Goal: Information Seeking & Learning: Learn about a topic

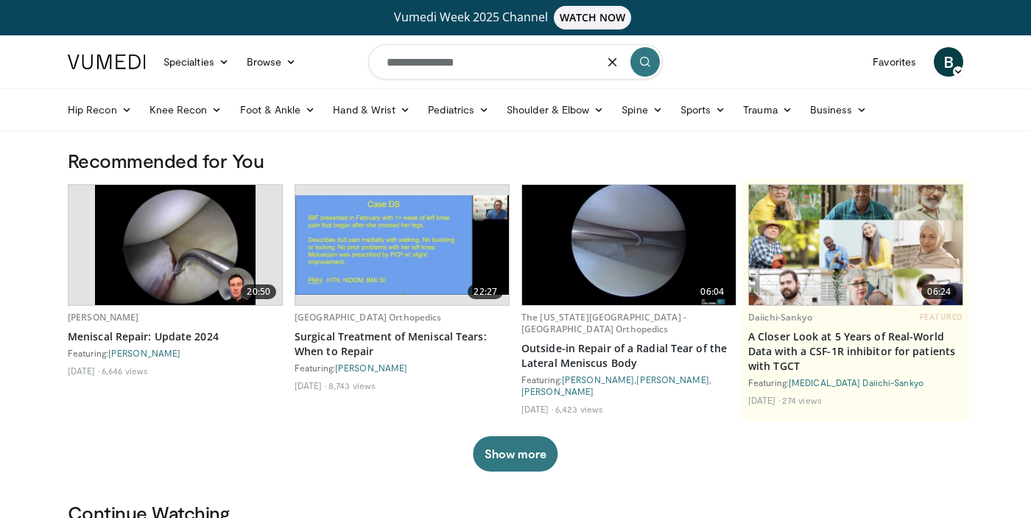
type input "**********"
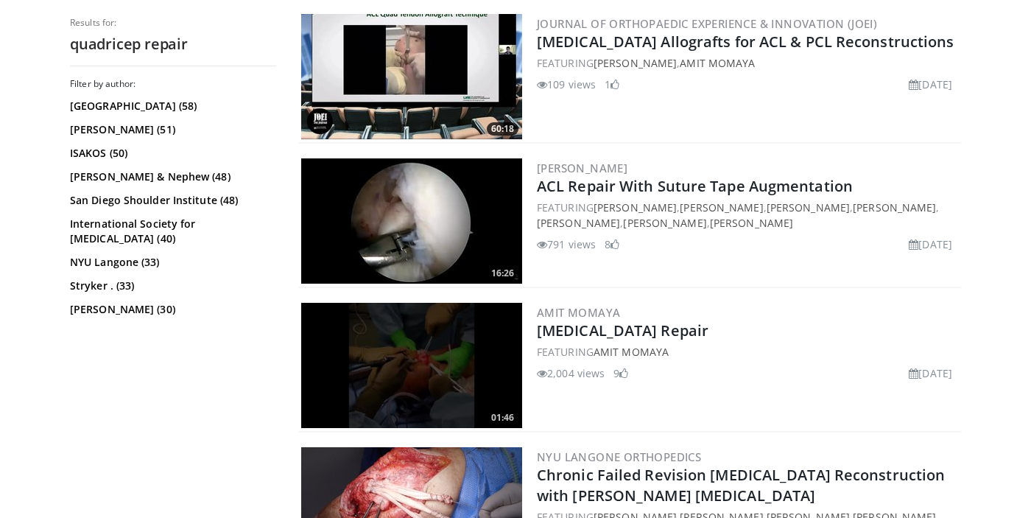
scroll to position [485, 0]
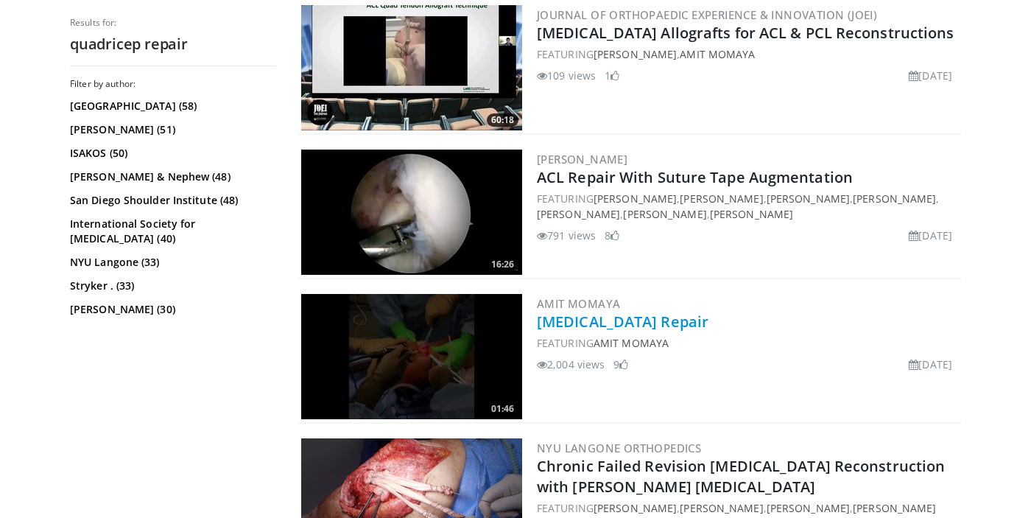
click at [609, 319] on link "Quadriceps Tendon Repair" at bounding box center [623, 321] width 172 height 20
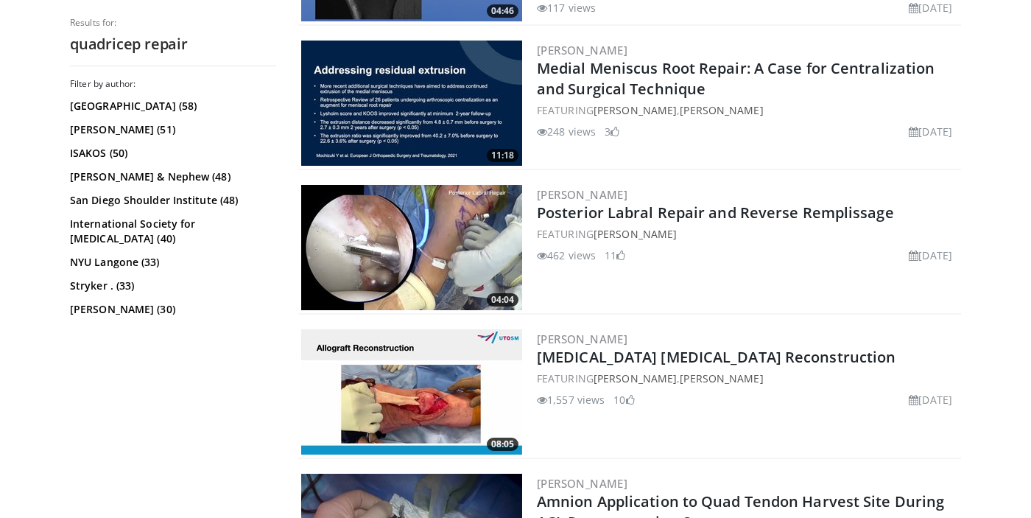
scroll to position [1460, 0]
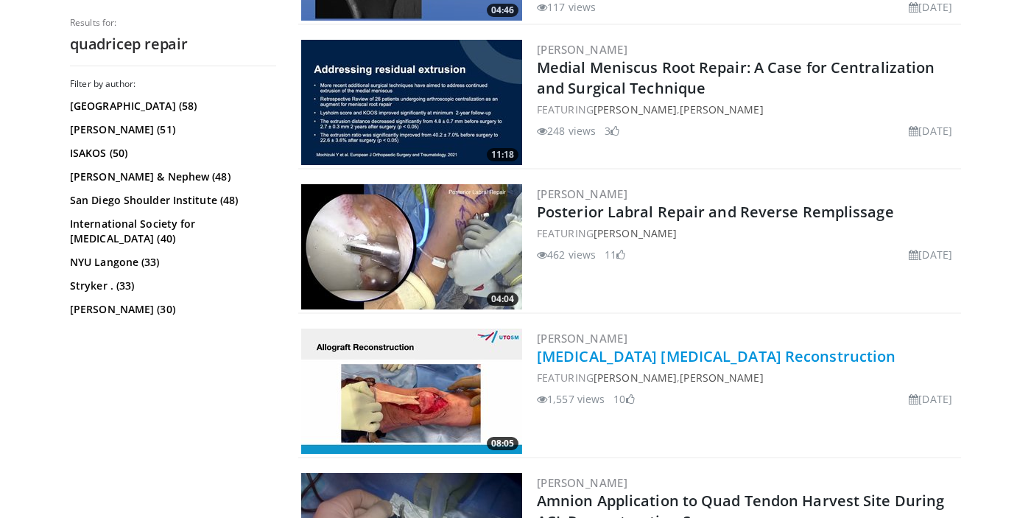
click at [608, 348] on link "[MEDICAL_DATA] [MEDICAL_DATA] Reconstruction" at bounding box center [716, 356] width 358 height 20
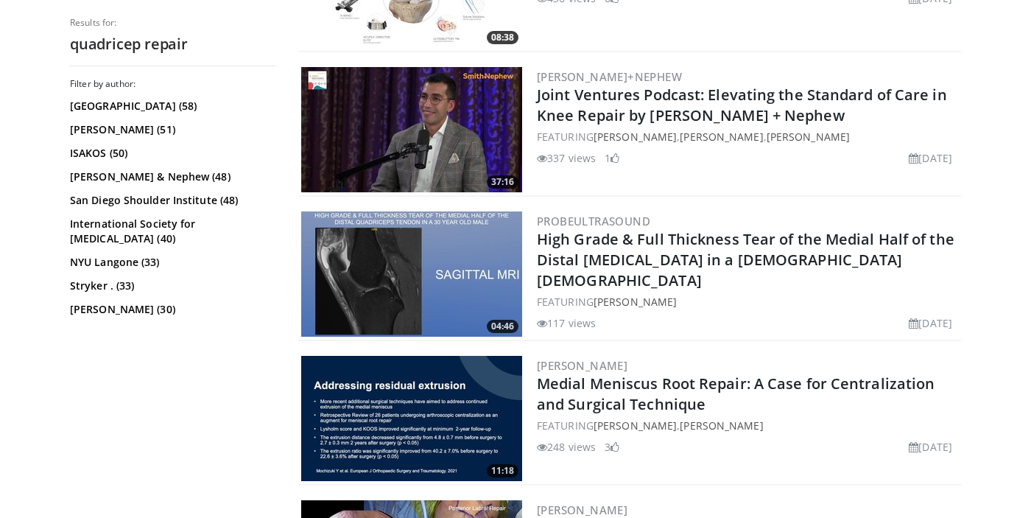
scroll to position [1144, 0]
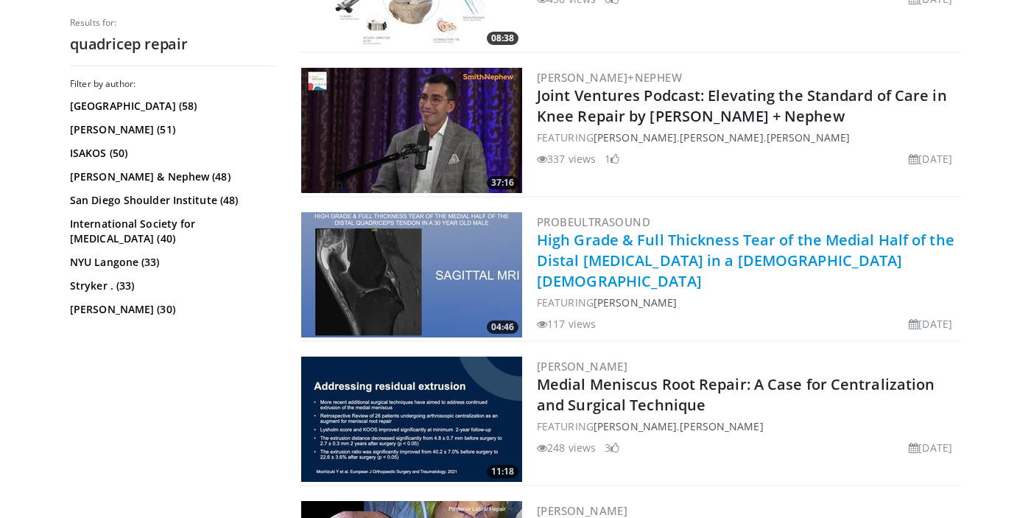
click at [573, 246] on link "High Grade & Full Thickness Tear of the Medial Half of the Distal [MEDICAL_DATA…" at bounding box center [745, 260] width 417 height 61
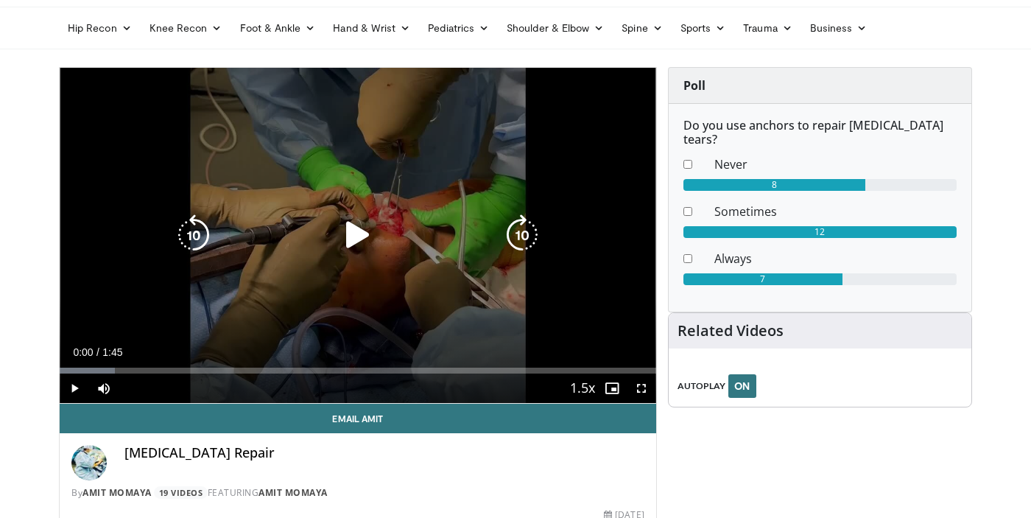
click at [358, 241] on icon "Video Player" at bounding box center [357, 234] width 41 height 41
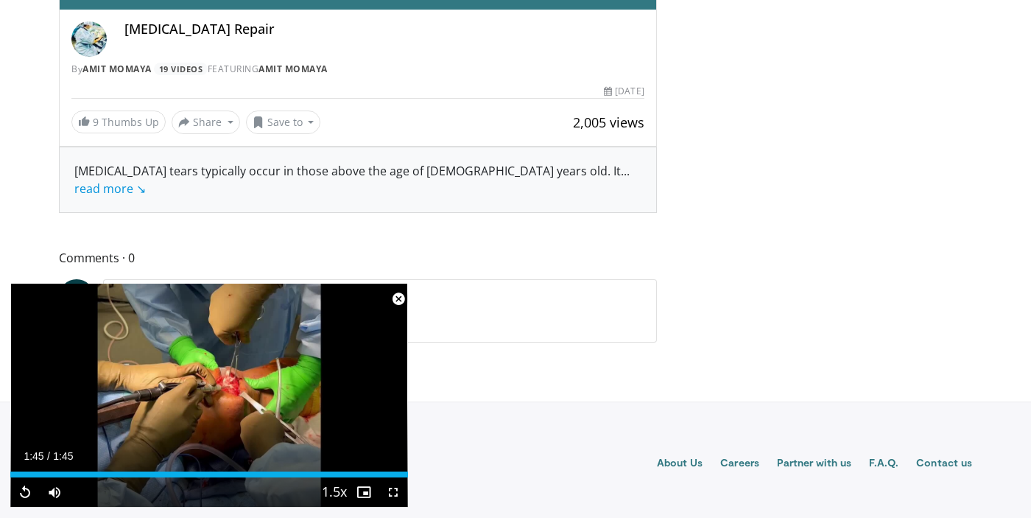
scroll to position [505, 0]
click at [394, 300] on span "Video Player" at bounding box center [398, 298] width 29 height 29
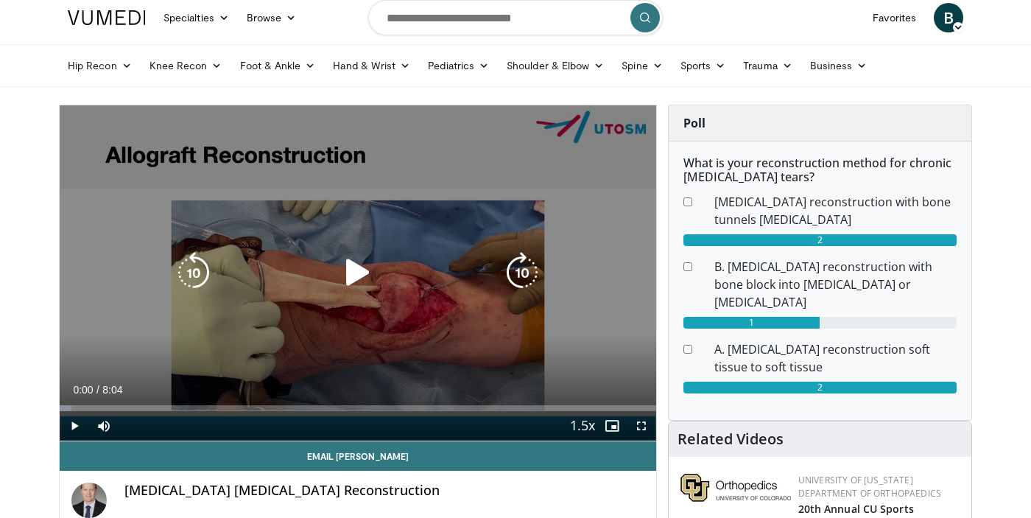
scroll to position [53, 0]
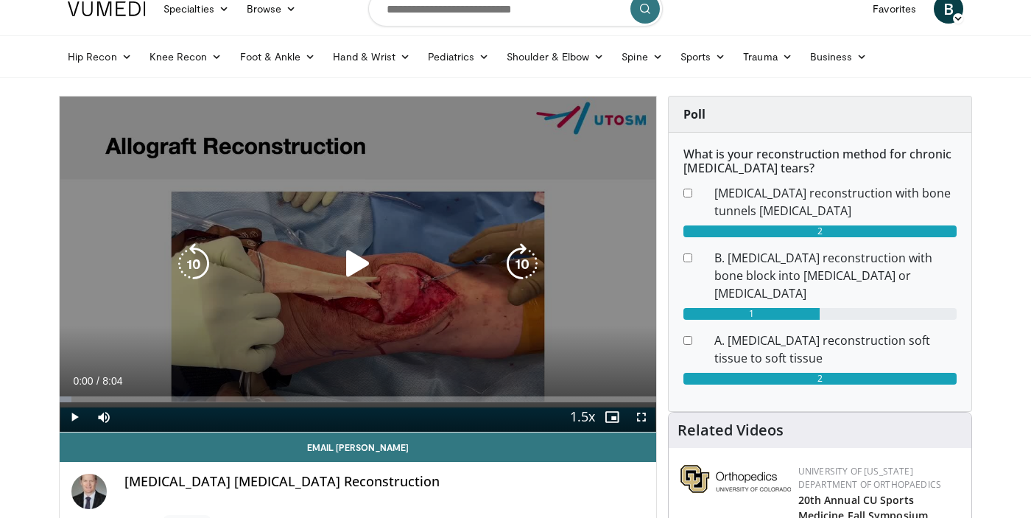
click at [351, 282] on icon "Video Player" at bounding box center [357, 263] width 41 height 41
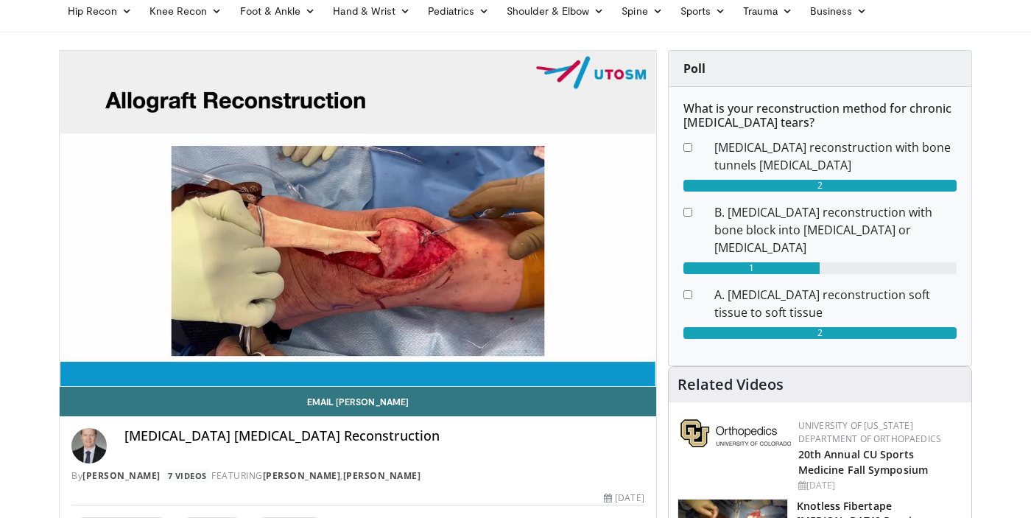
scroll to position [98, 0]
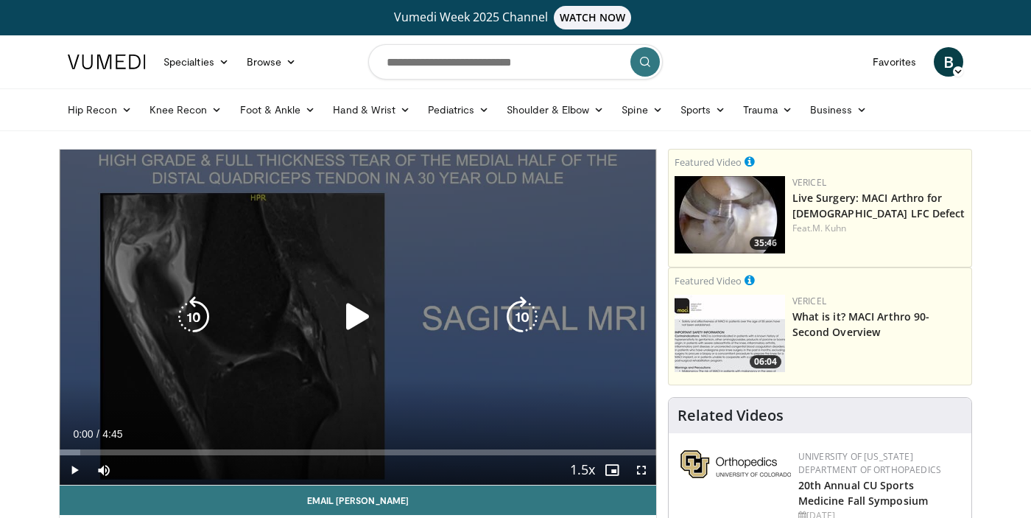
click at [356, 315] on icon "Video Player" at bounding box center [357, 316] width 41 height 41
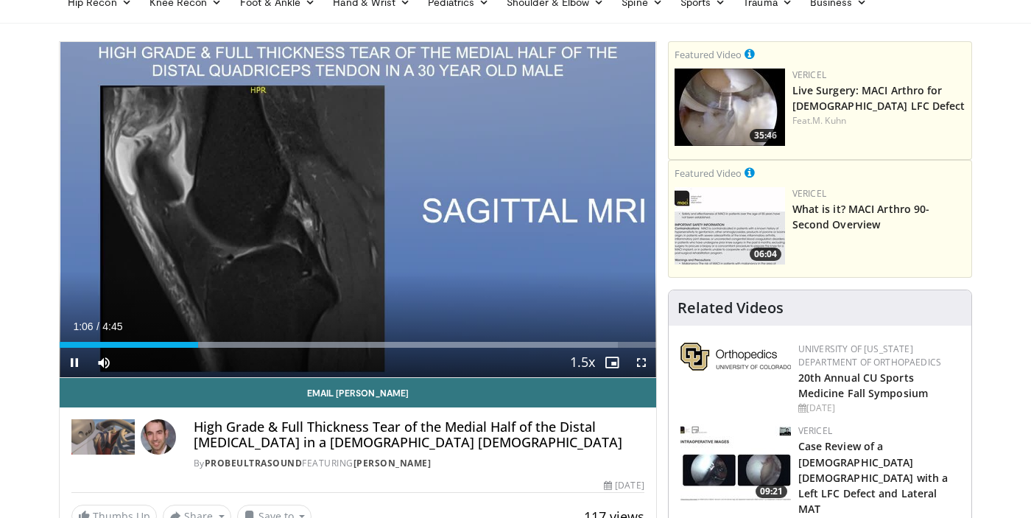
scroll to position [108, 0]
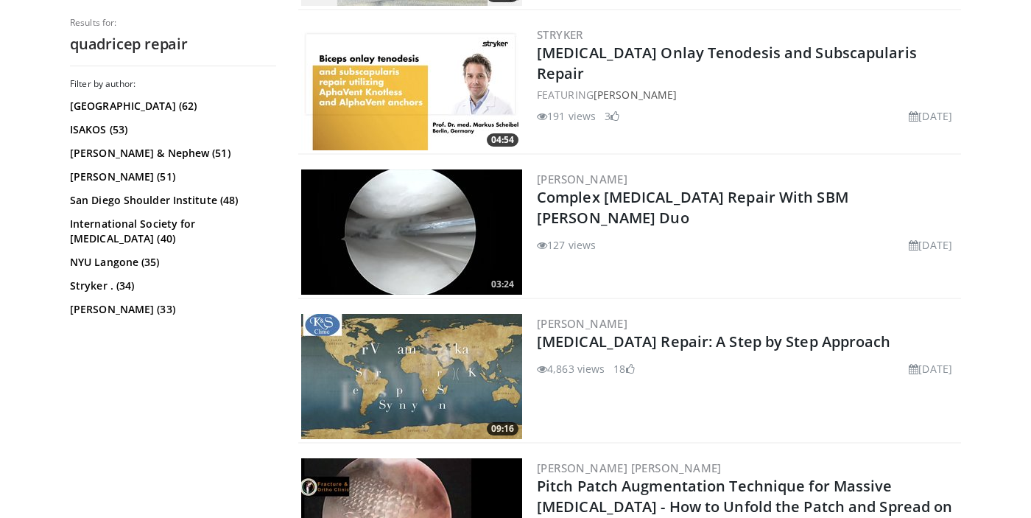
scroll to position [2630, 0]
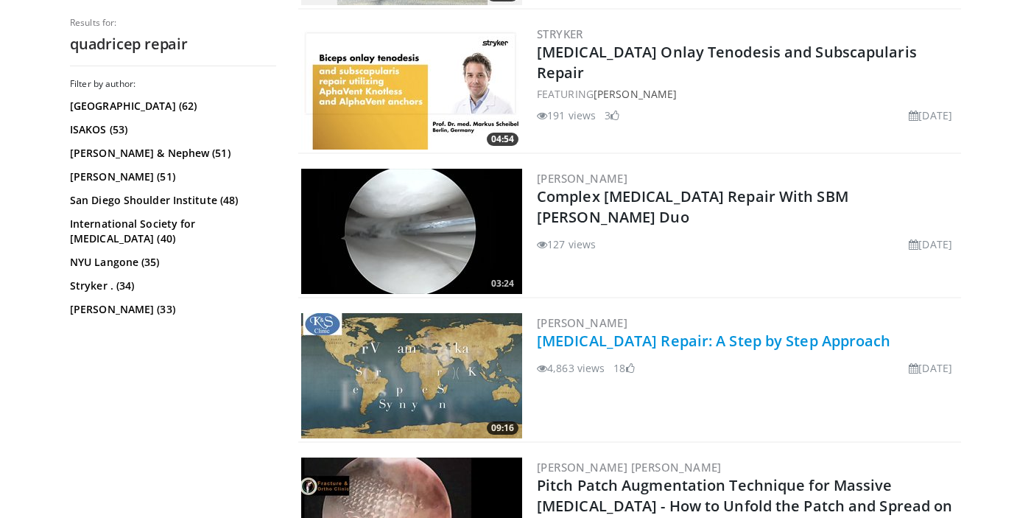
click at [690, 342] on link "Quadriceps Tendon Repair: A Step by Step Approach" at bounding box center [714, 341] width 354 height 20
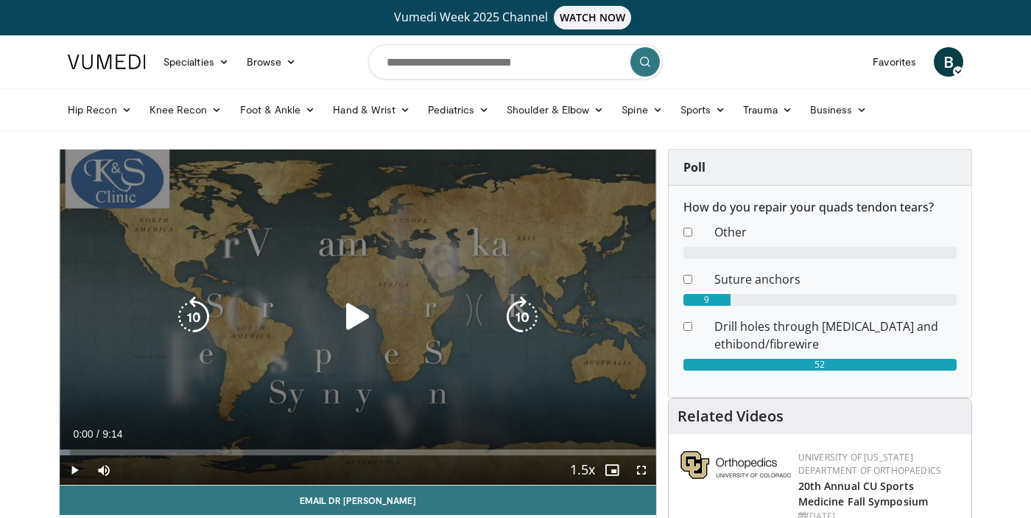
click at [364, 325] on icon "Video Player" at bounding box center [357, 316] width 41 height 41
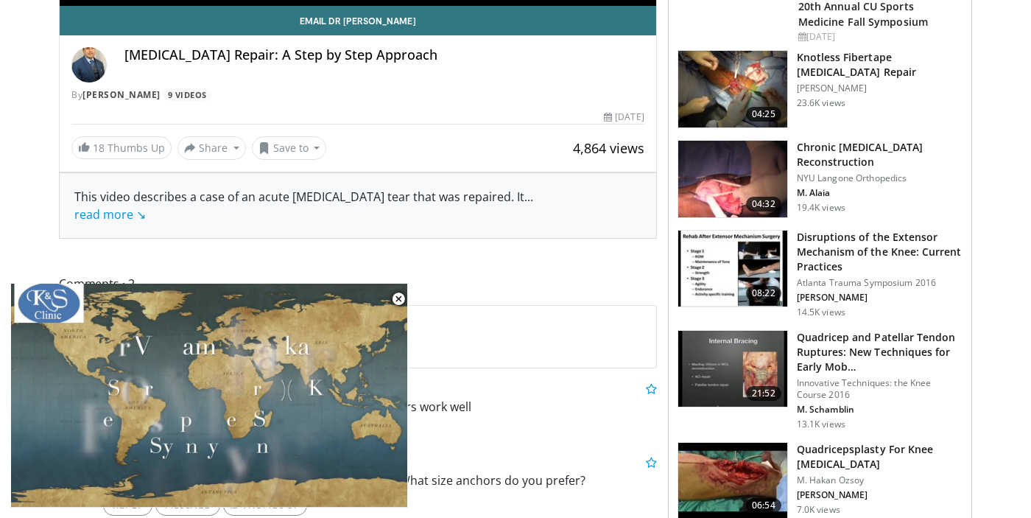
scroll to position [484, 0]
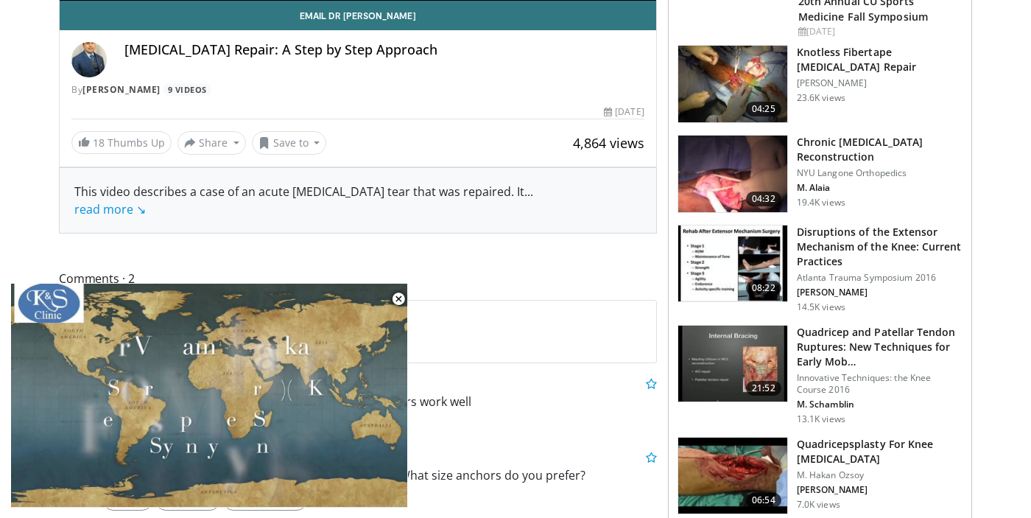
click at [769, 246] on img at bounding box center [732, 263] width 109 height 77
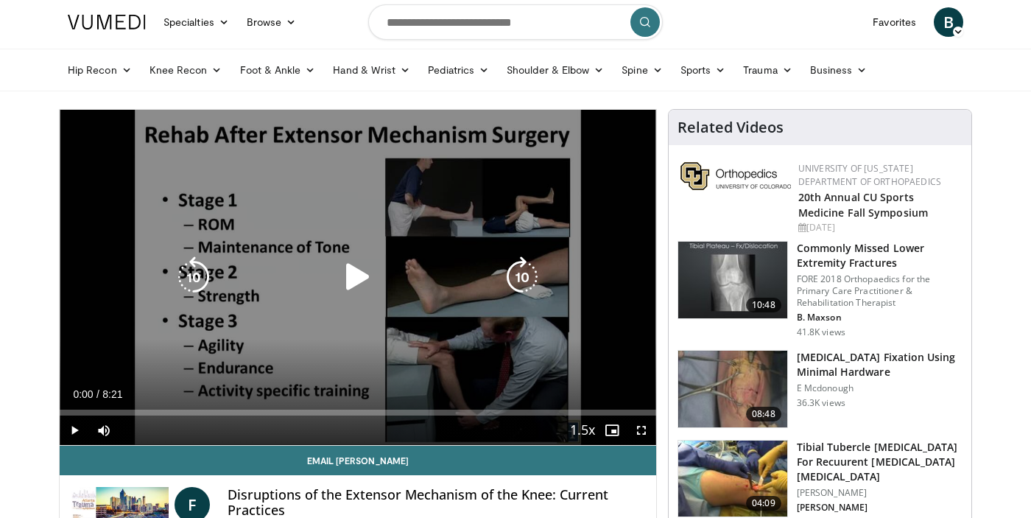
scroll to position [46, 0]
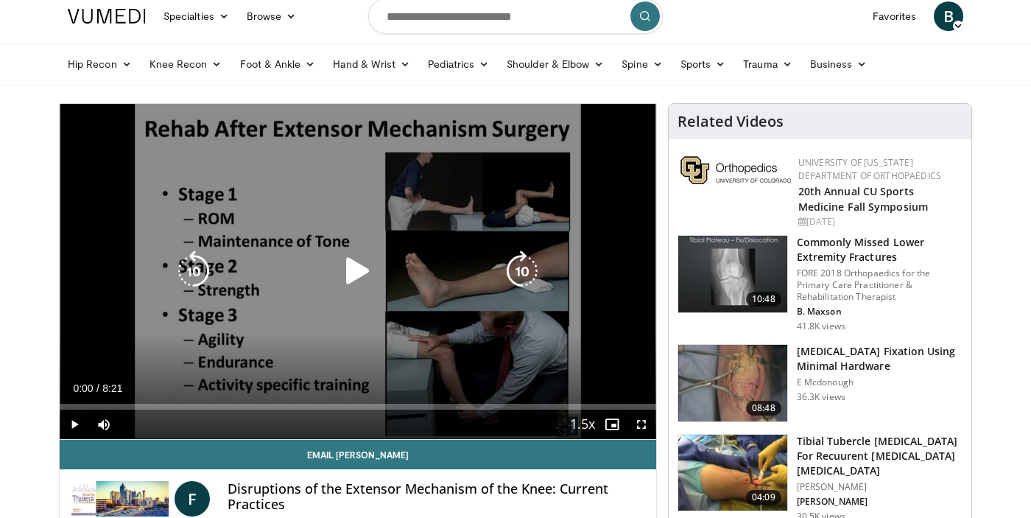
click at [348, 280] on icon "Video Player" at bounding box center [357, 270] width 41 height 41
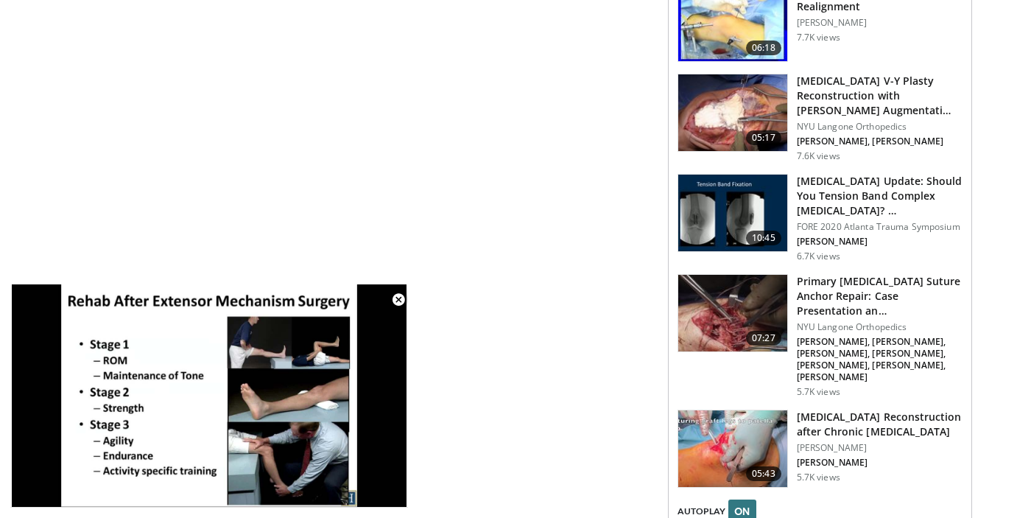
scroll to position [1734, 0]
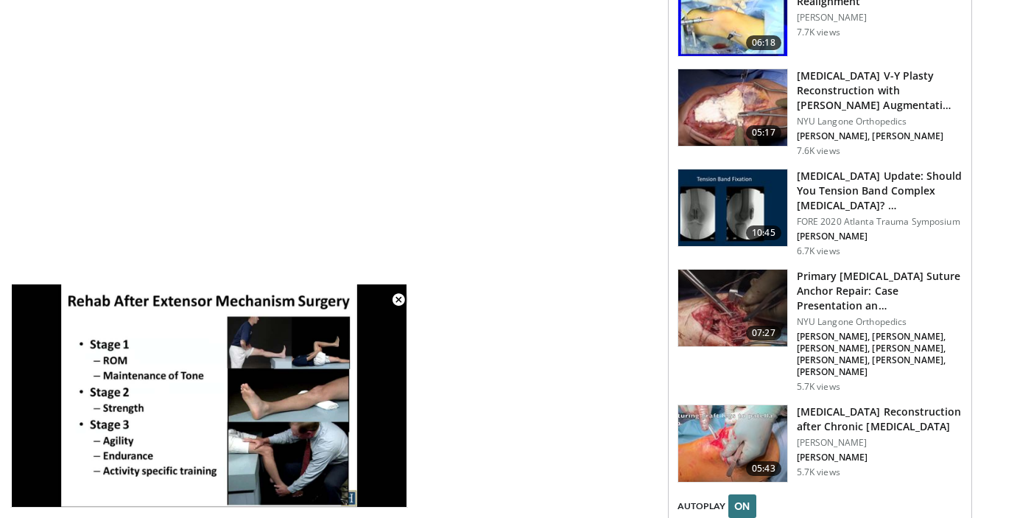
click at [721, 405] on img at bounding box center [732, 443] width 109 height 77
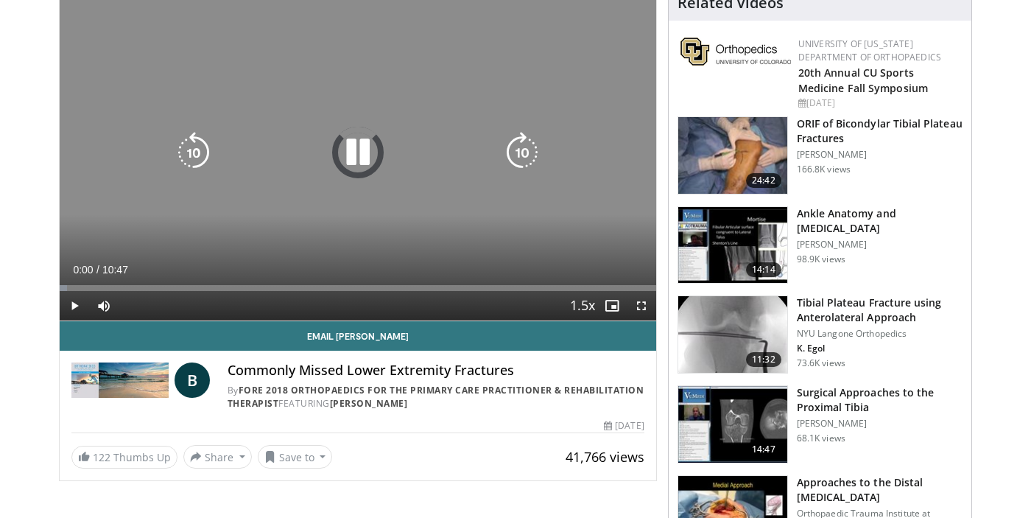
scroll to position [165, 0]
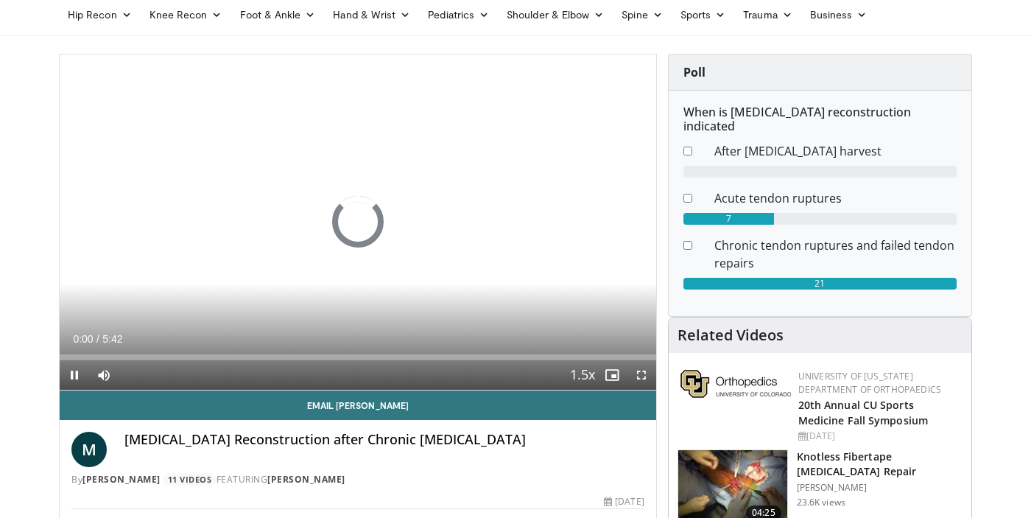
scroll to position [96, 0]
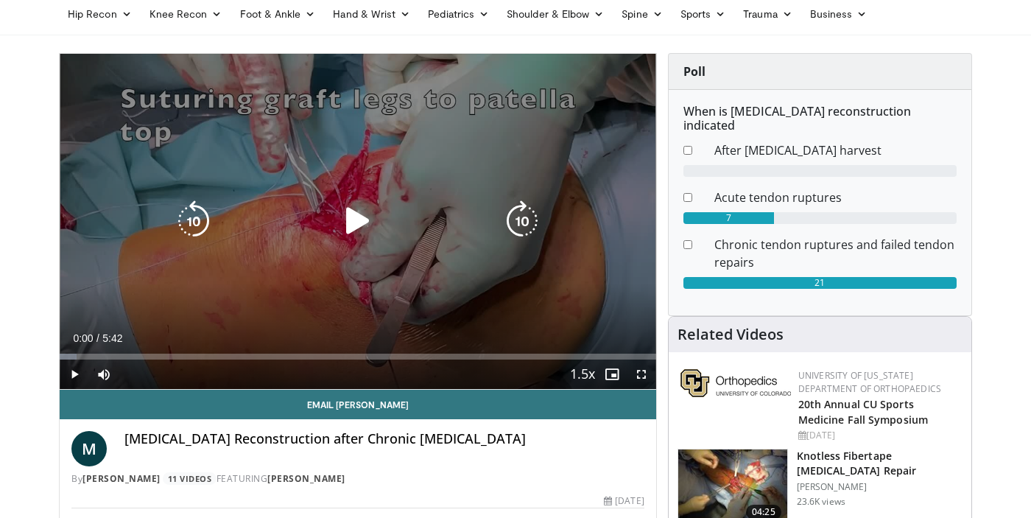
click at [345, 222] on icon "Video Player" at bounding box center [357, 220] width 41 height 41
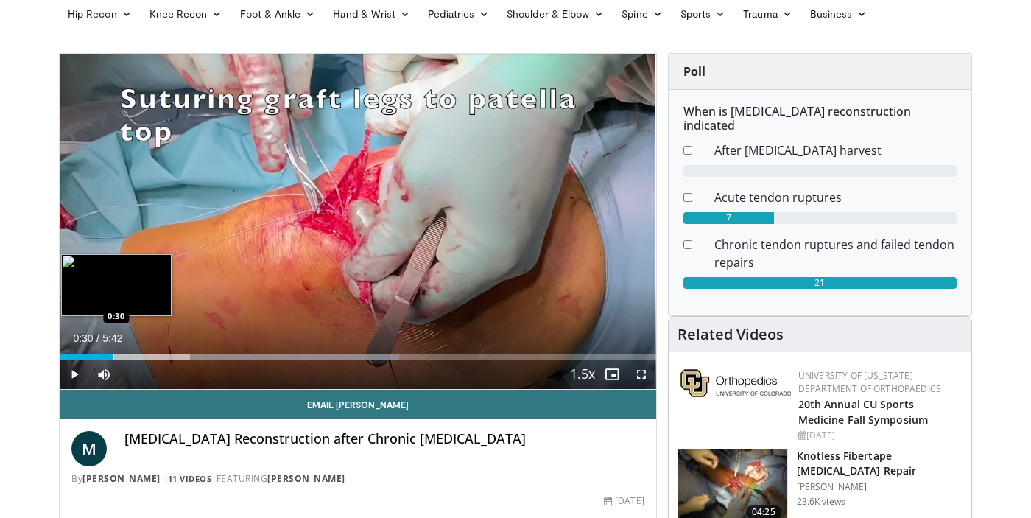
click at [113, 355] on div "Loaded : 56.91% 0:30 0:30" at bounding box center [358, 356] width 596 height 6
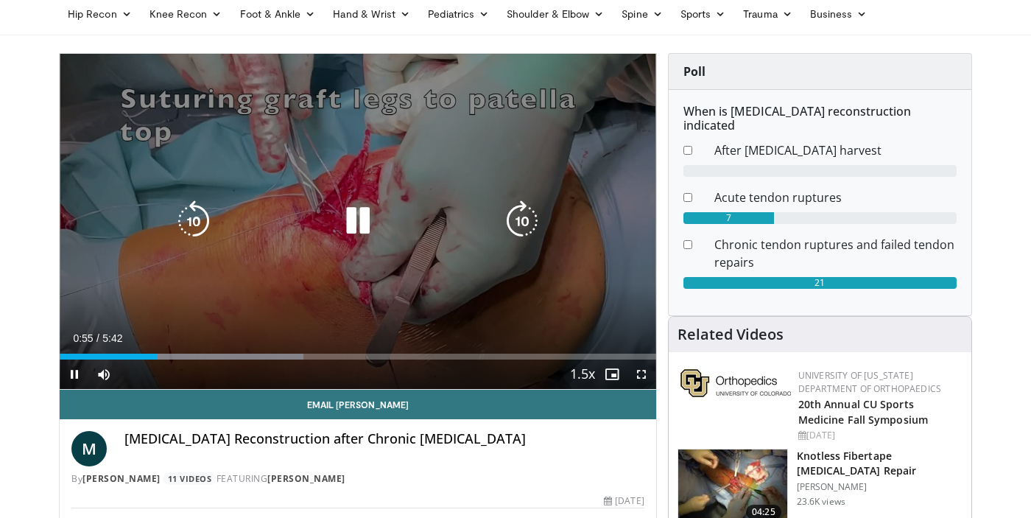
click at [442, 191] on div "10 seconds Tap to unmute" at bounding box center [358, 221] width 596 height 335
click at [353, 223] on icon "Video Player" at bounding box center [357, 220] width 41 height 41
click at [363, 237] on icon "Video Player" at bounding box center [357, 220] width 41 height 41
click at [348, 220] on icon "Video Player" at bounding box center [357, 220] width 41 height 41
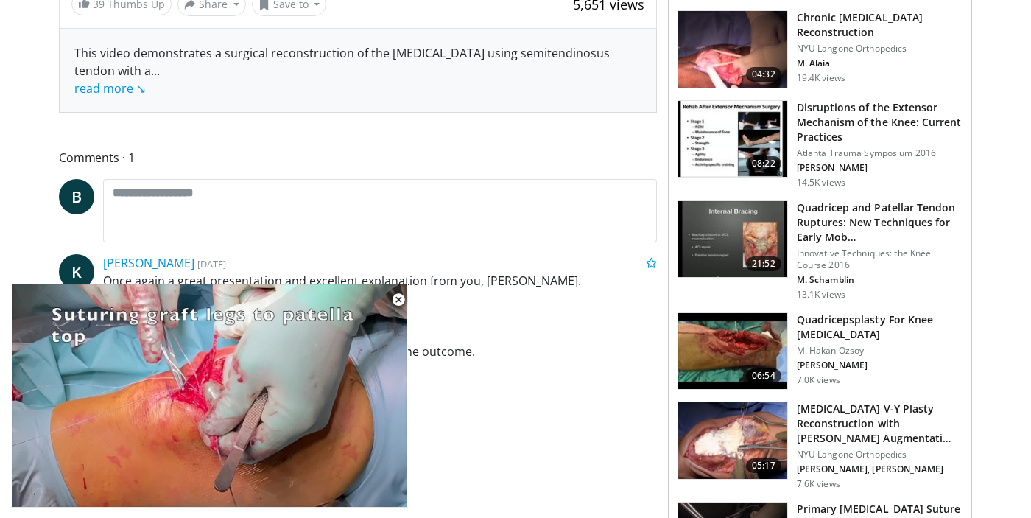
scroll to position [624, 0]
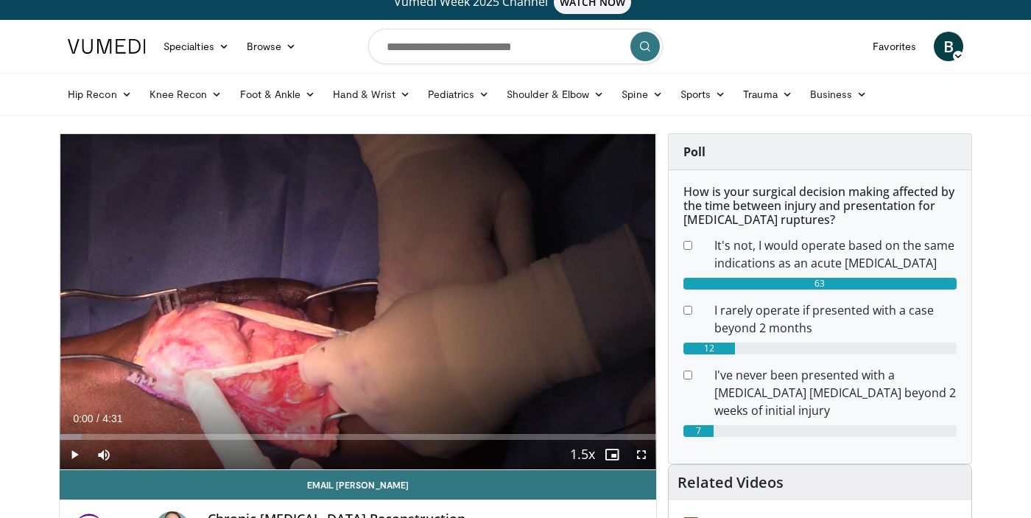
scroll to position [19, 0]
